Goal: Task Accomplishment & Management: Manage account settings

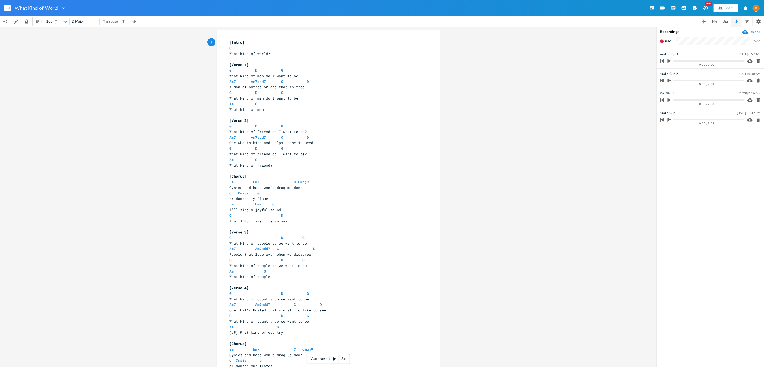
click at [288, 110] on pre "What kind of man" at bounding box center [325, 110] width 194 height 6
click at [8, 8] on icon "button" at bounding box center [8, 9] width 1 height 2
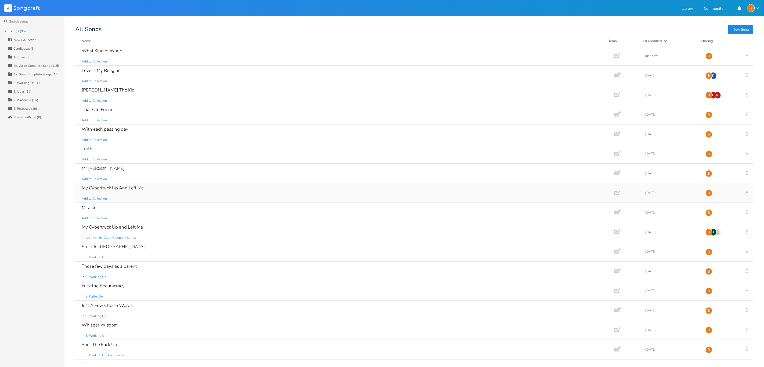
click at [117, 187] on div "My Cybertruck Up And Left Me" at bounding box center [113, 188] width 62 height 5
click at [100, 197] on span "Add to Collection" at bounding box center [94, 199] width 25 height 5
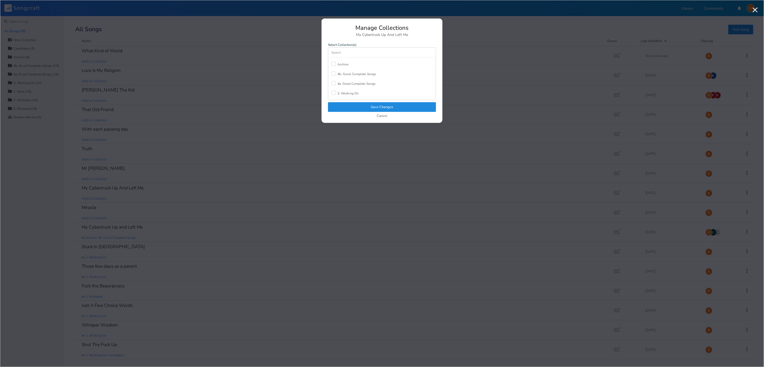
scroll to position [14, 0]
click at [333, 75] on div at bounding box center [333, 75] width 4 height 4
click at [409, 105] on button "Save Changes" at bounding box center [382, 107] width 108 height 10
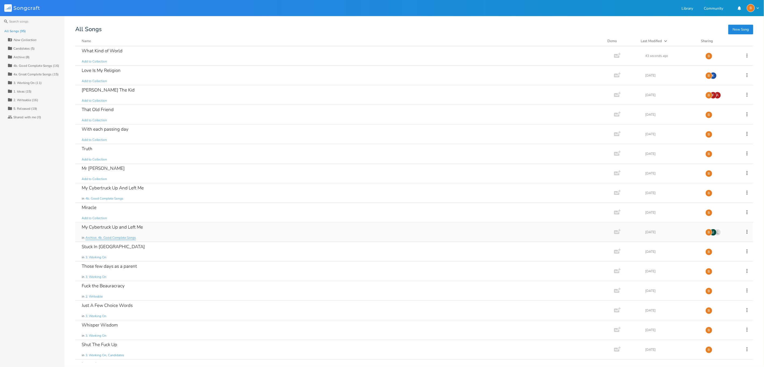
click at [114, 238] on span "Archive, 4b. Good Complete Songs" at bounding box center [110, 238] width 50 height 5
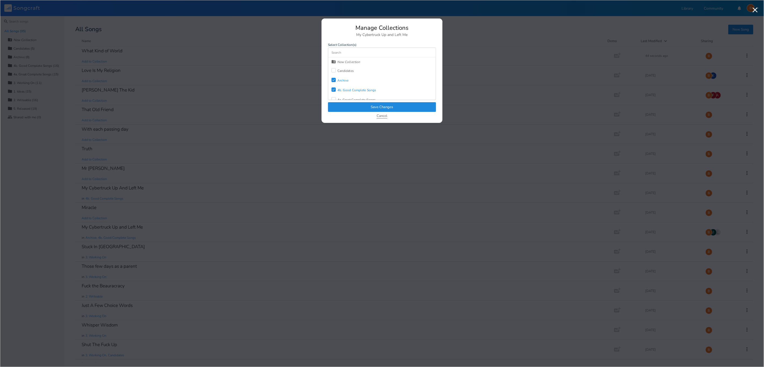
click at [383, 116] on button "Cancel" at bounding box center [381, 116] width 11 height 5
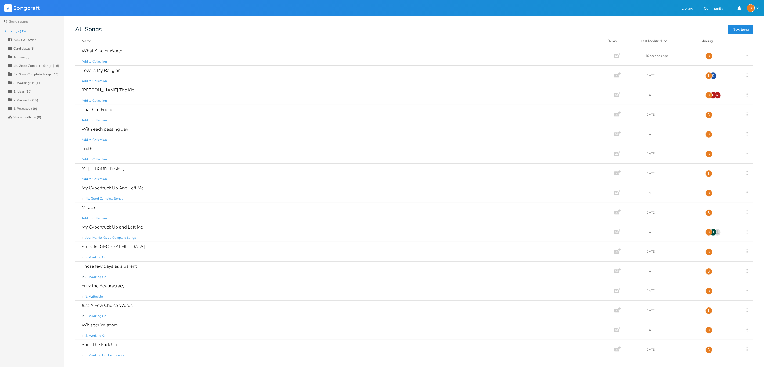
click at [19, 48] on div "Candidates (5)" at bounding box center [23, 48] width 21 height 3
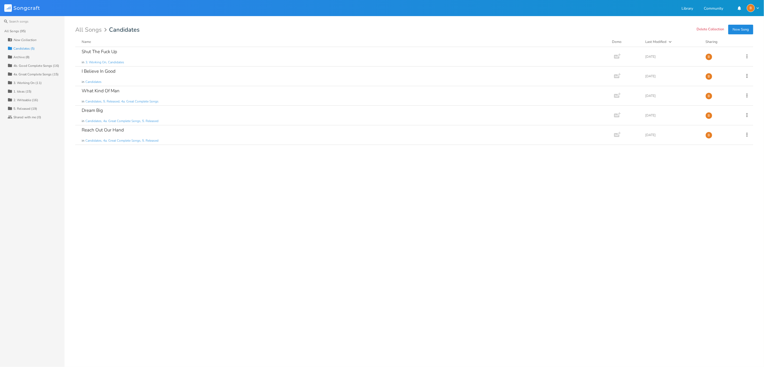
click at [23, 83] on div "3. Working On (11)" at bounding box center [27, 82] width 28 height 3
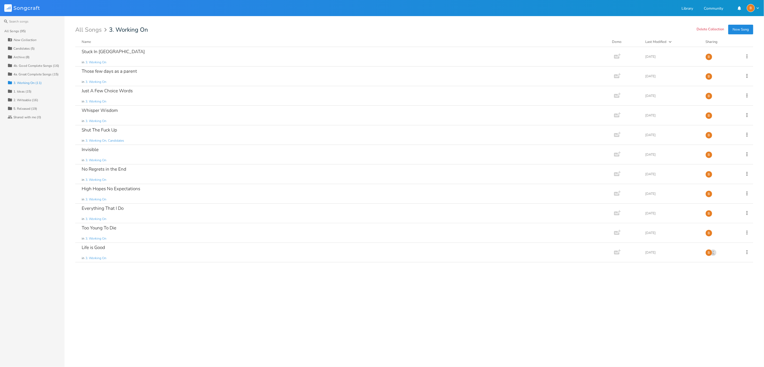
click at [28, 91] on div "1. Ideas (15)" at bounding box center [22, 91] width 18 height 3
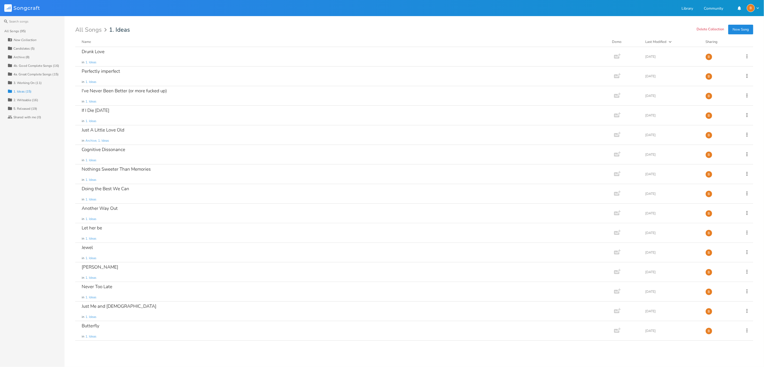
click at [16, 32] on div "All Songs (95)" at bounding box center [14, 31] width 21 height 3
